Goal: Information Seeking & Learning: Learn about a topic

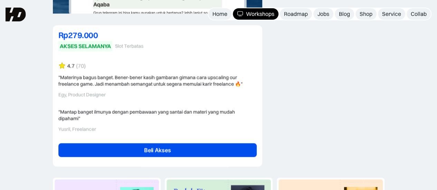
scroll to position [1629, 0]
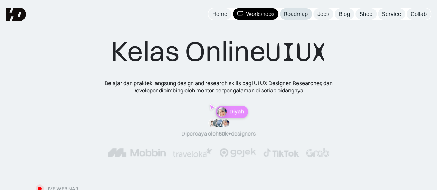
click at [296, 9] on link "Roadmap" at bounding box center [296, 13] width 32 height 11
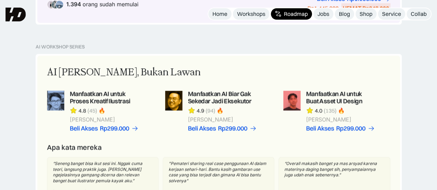
scroll to position [420, 0]
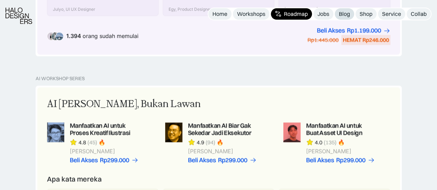
click at [351, 12] on link "Blog" at bounding box center [344, 13] width 19 height 11
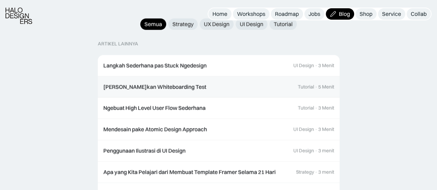
scroll to position [723, 0]
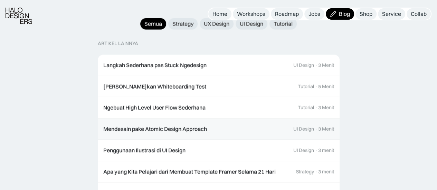
click at [234, 125] on link "Mendesain pake Atomic Design Approach UI Design · 3 Menit" at bounding box center [219, 129] width 242 height 21
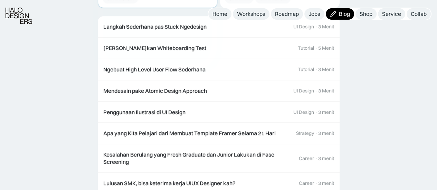
scroll to position [1526, 0]
click at [283, 10] on div "Roadmap" at bounding box center [287, 13] width 24 height 7
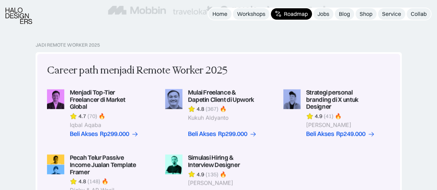
scroll to position [143, 0]
click at [228, 17] on link "Home" at bounding box center [219, 13] width 23 height 11
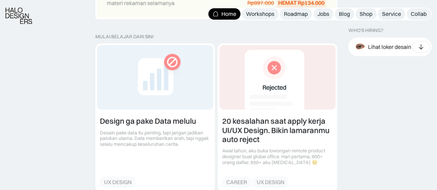
scroll to position [926, 0]
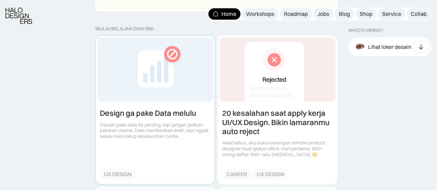
click at [168, 120] on link at bounding box center [155, 110] width 119 height 148
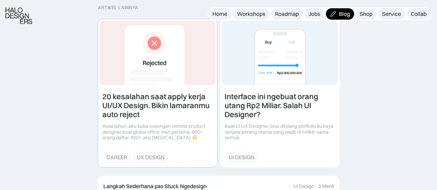
scroll to position [715, 0]
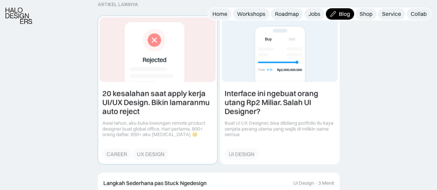
click at [191, 109] on link at bounding box center [157, 90] width 119 height 148
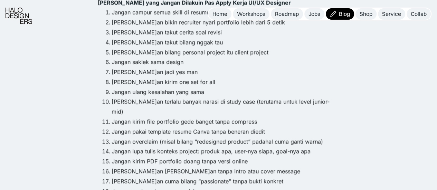
scroll to position [779, 0]
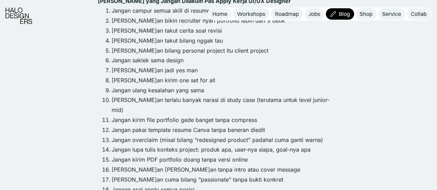
click at [191, 145] on li "Jangan lupa tulis konteks project: produk apa, user-nya siapa, goal-nya apa" at bounding box center [226, 150] width 228 height 10
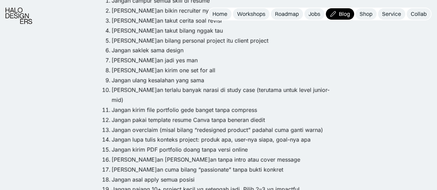
scroll to position [792, 0]
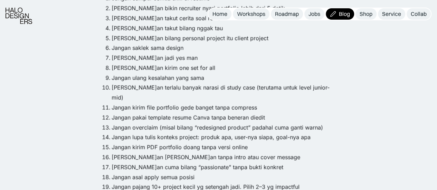
click at [191, 143] on li "Jangan kirim PDF portfolio doang tanpa versi online" at bounding box center [226, 148] width 228 height 10
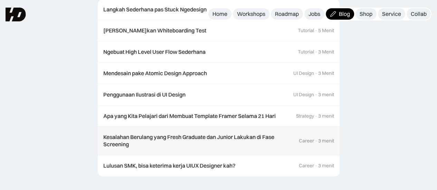
scroll to position [1326, 0]
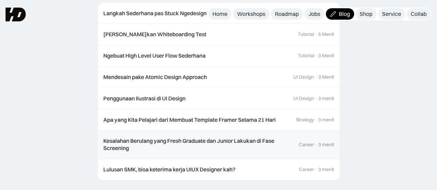
click at [165, 138] on div "Kesalahan Berulang yang Fresh Graduate dan Junior Lakukan di Fase Screening" at bounding box center [197, 145] width 189 height 15
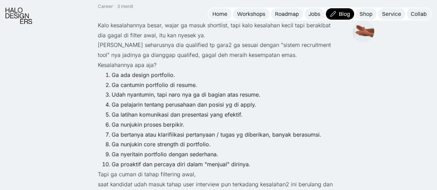
scroll to position [109, 0]
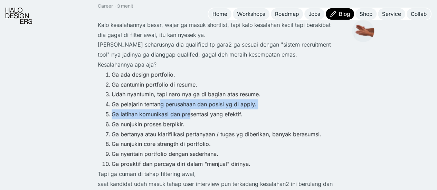
drag, startPoint x: 161, startPoint y: 100, endPoint x: 188, endPoint y: 116, distance: 31.2
click at [188, 116] on ol "Ga ada design portfolio. Ga cantumin portfolio di resume. Udah nyantumin, tapi …" at bounding box center [219, 120] width 242 height 100
click at [188, 116] on li "Ga latihan komunikasi dan presentasi yang efektif." at bounding box center [226, 115] width 228 height 10
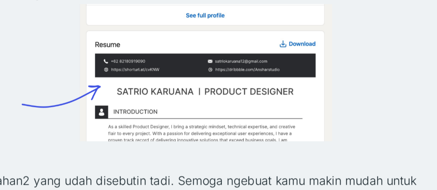
scroll to position [1511, 0]
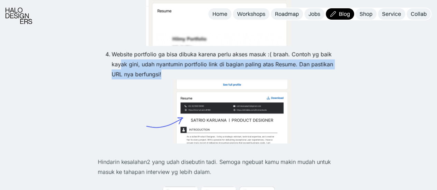
drag, startPoint x: 120, startPoint y: 55, endPoint x: 164, endPoint y: 61, distance: 44.7
click at [164, 61] on li "Website portfolio ga bisa dibuka karena perlu akses masuk :( braah. Contoh yg b…" at bounding box center [226, 64] width 228 height 30
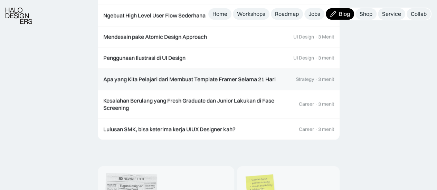
scroll to position [2033, 0]
